Goal: Information Seeking & Learning: Learn about a topic

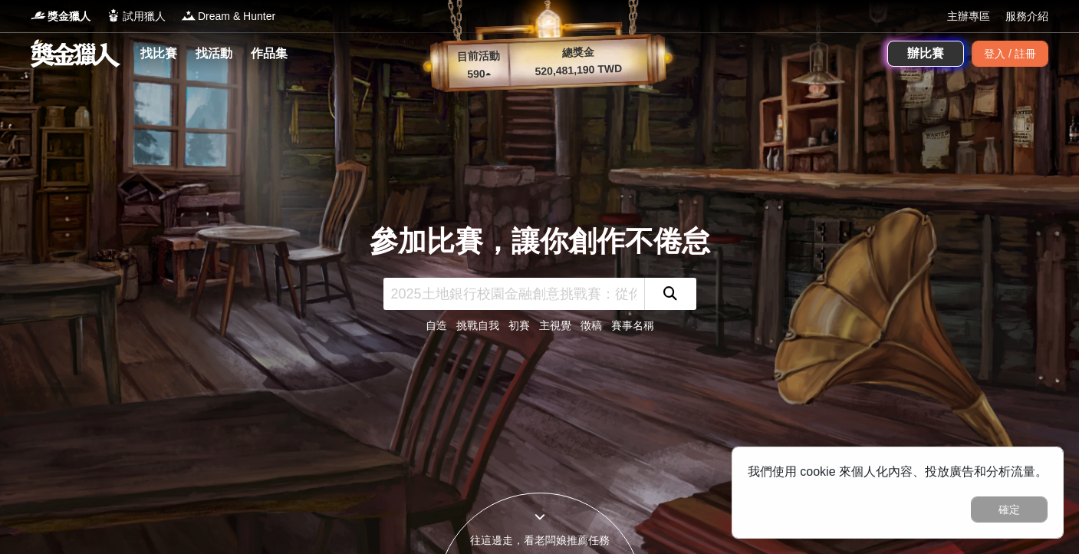
scroll to position [28, 0]
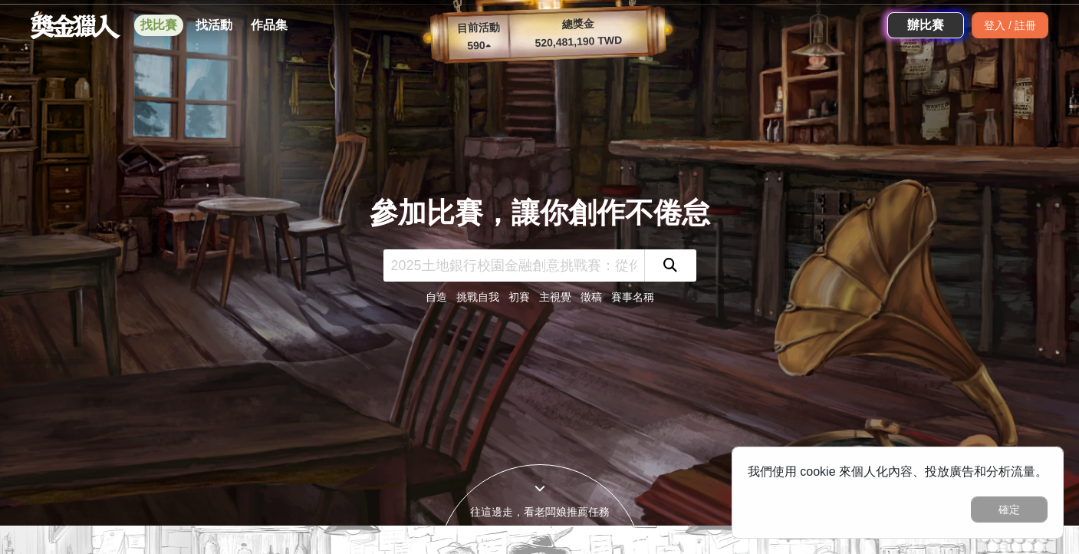
click at [168, 29] on link "找比賽" at bounding box center [158, 25] width 49 height 21
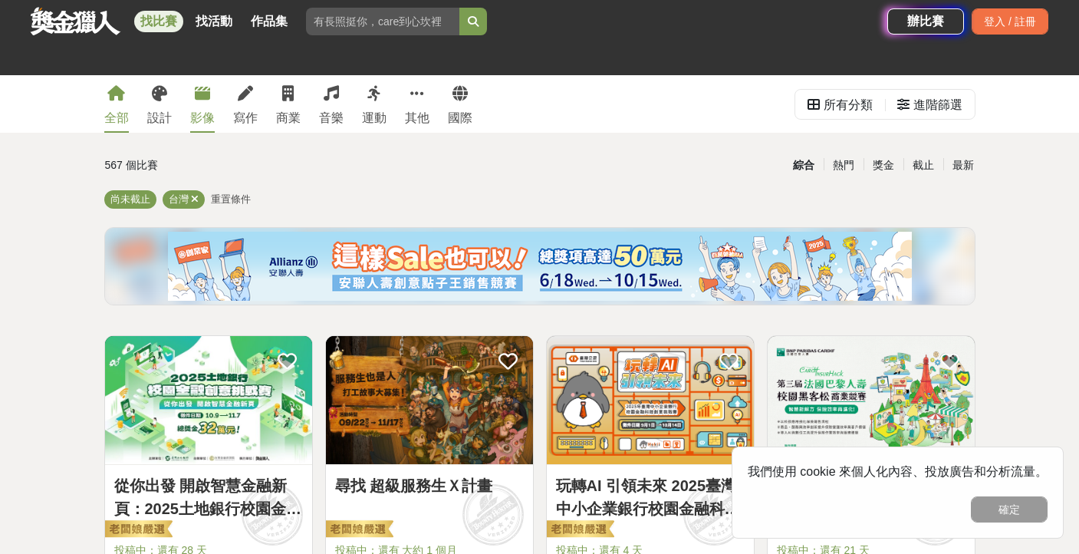
click at [206, 111] on div "影像" at bounding box center [202, 118] width 25 height 18
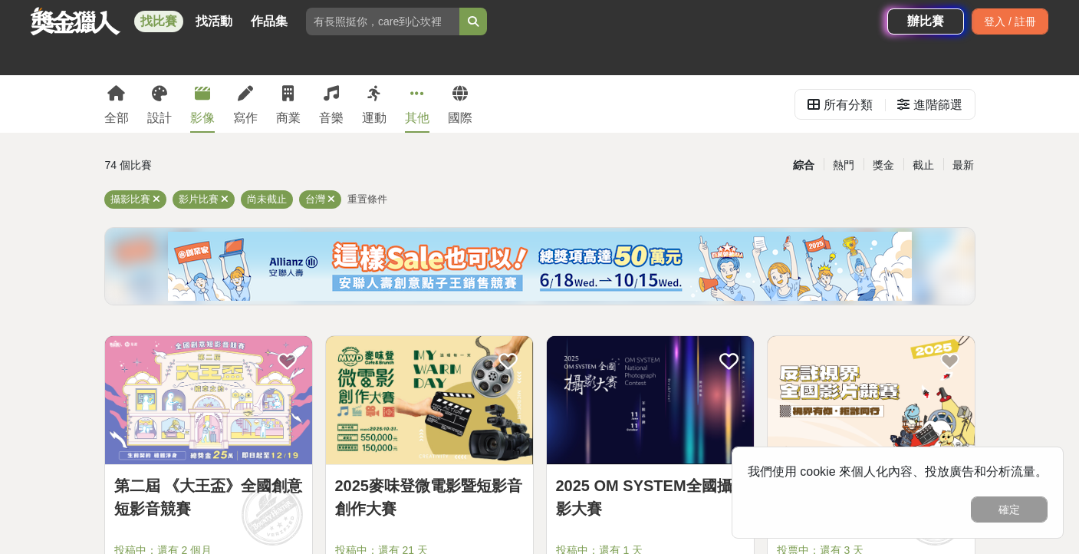
click at [423, 113] on div "其他" at bounding box center [417, 118] width 25 height 18
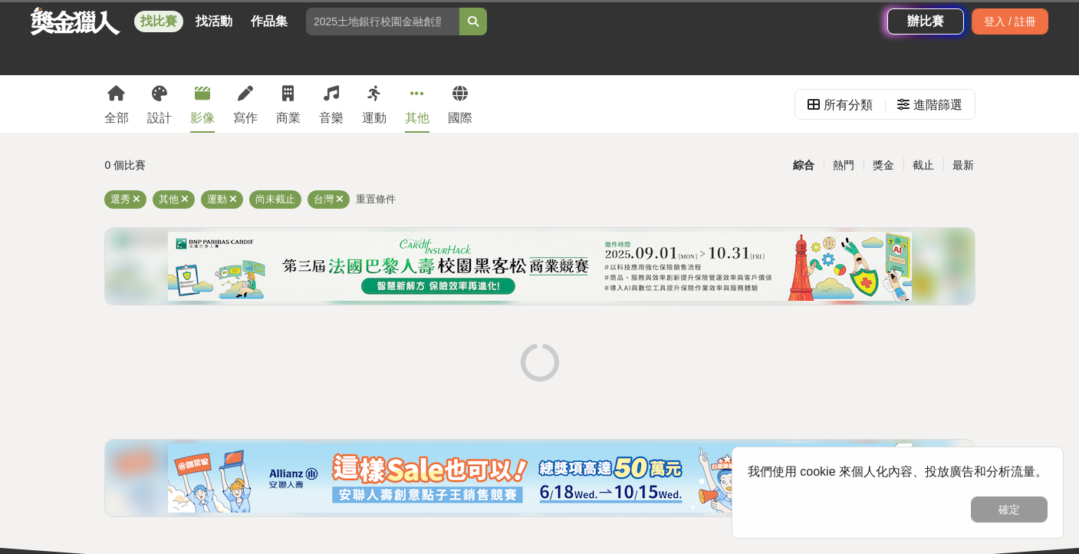
click at [203, 113] on div "影像" at bounding box center [202, 118] width 25 height 18
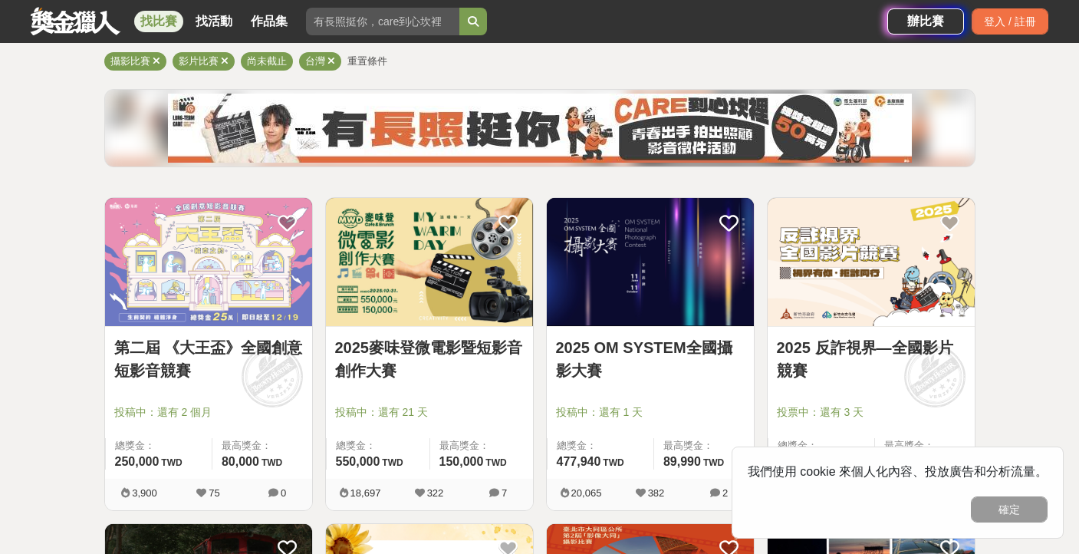
scroll to position [167, 0]
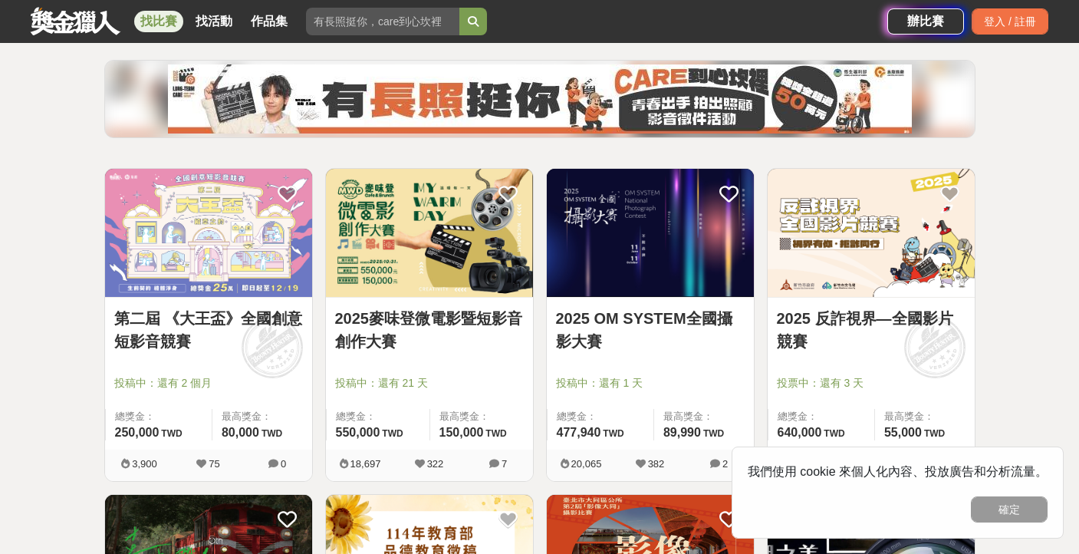
click at [658, 321] on link "2025 OM SYSTEM全國攝影大賽" at bounding box center [650, 330] width 189 height 46
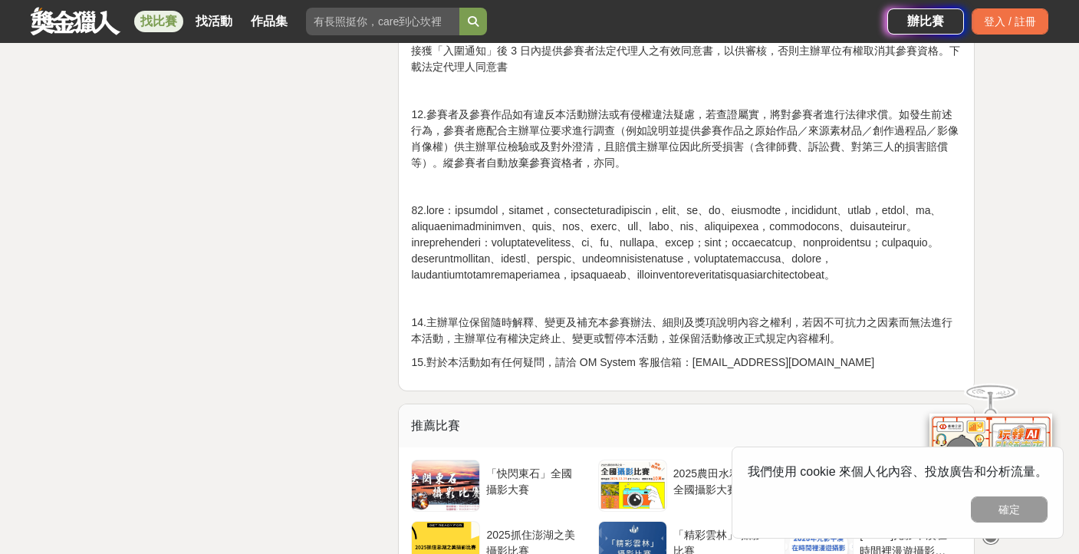
scroll to position [2738, 0]
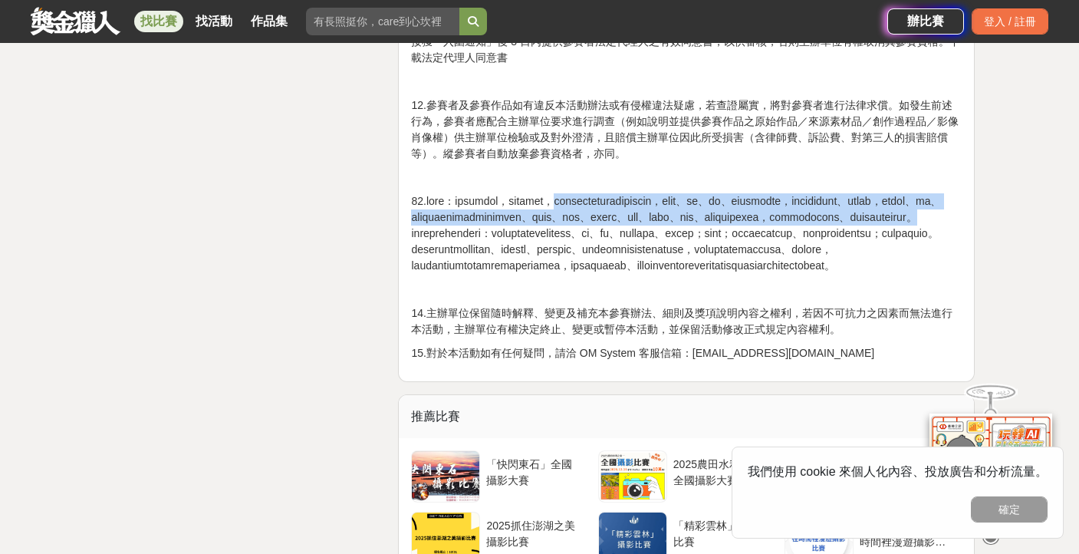
drag, startPoint x: 660, startPoint y: 169, endPoint x: 677, endPoint y: 222, distance: 54.8
click at [677, 222] on p at bounding box center [686, 233] width 551 height 81
click at [667, 225] on div at bounding box center [667, 225] width 0 height 0
click at [662, 195] on p at bounding box center [686, 233] width 551 height 81
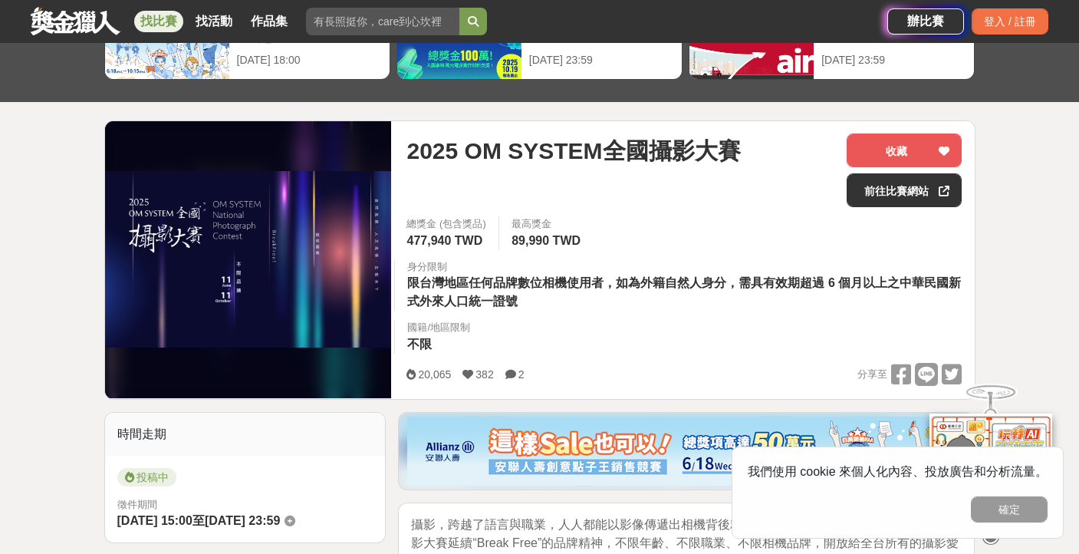
scroll to position [117, 0]
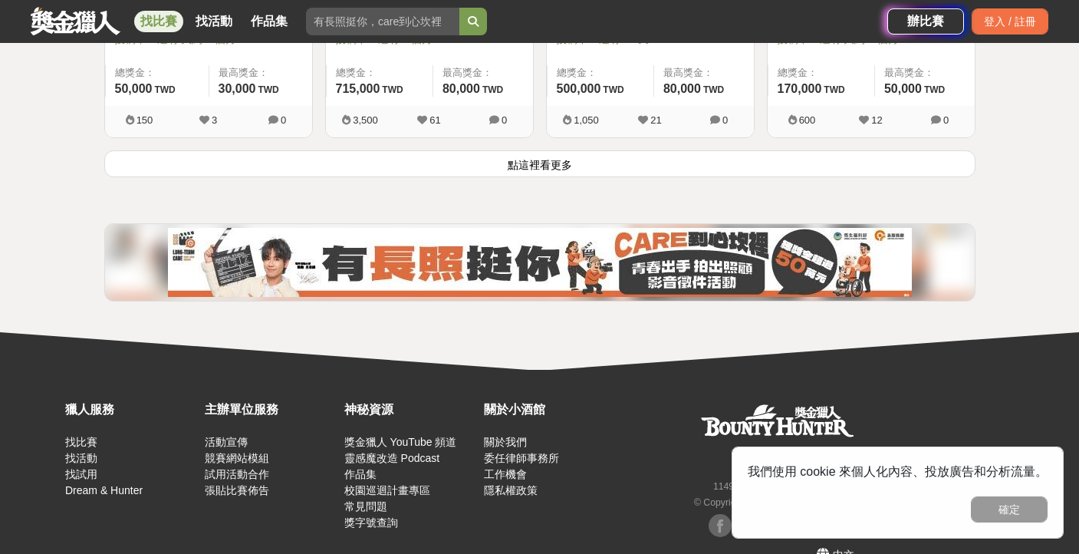
scroll to position [2169, 0]
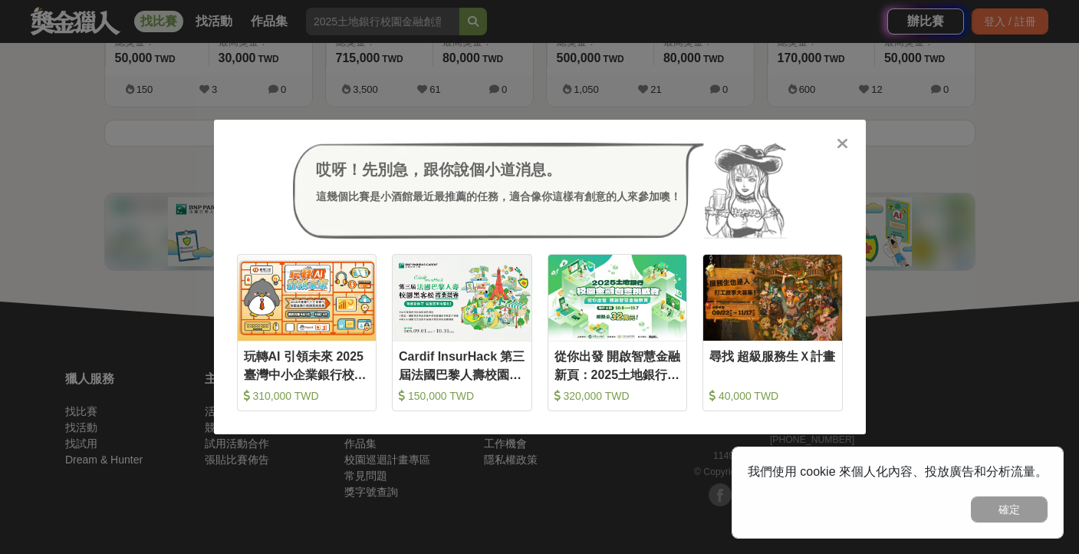
click at [838, 148] on icon at bounding box center [843, 143] width 12 height 15
